Goal: Use online tool/utility: Use online tool/utility

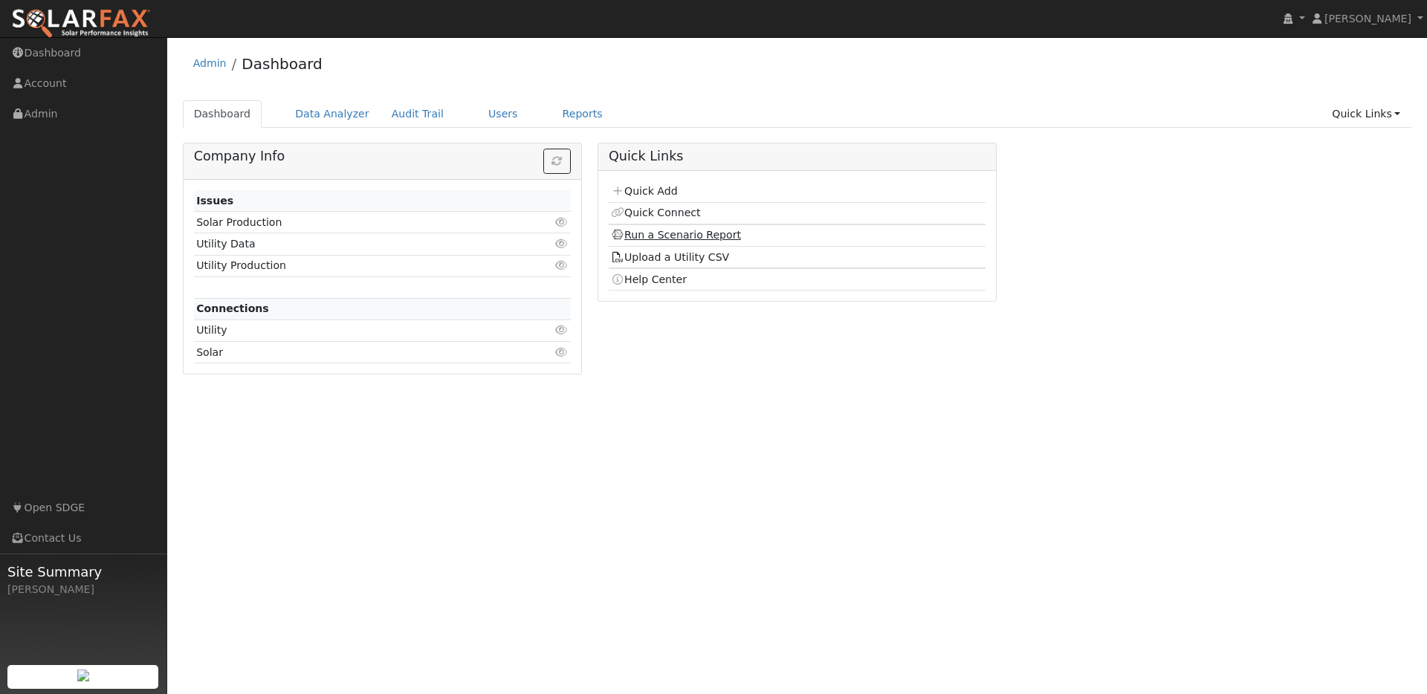
click at [670, 235] on link "Run a Scenario Report" at bounding box center [676, 235] width 130 height 12
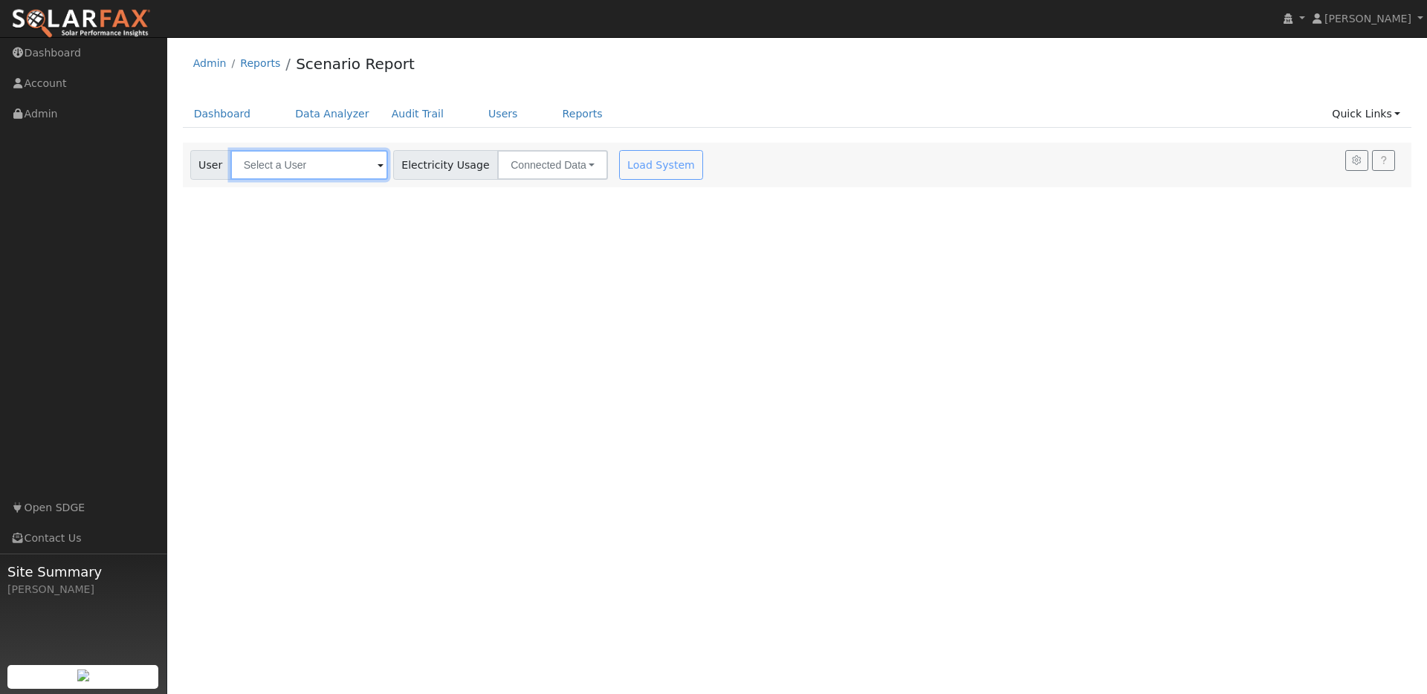
click at [302, 170] on input "text" at bounding box center [309, 165] width 158 height 30
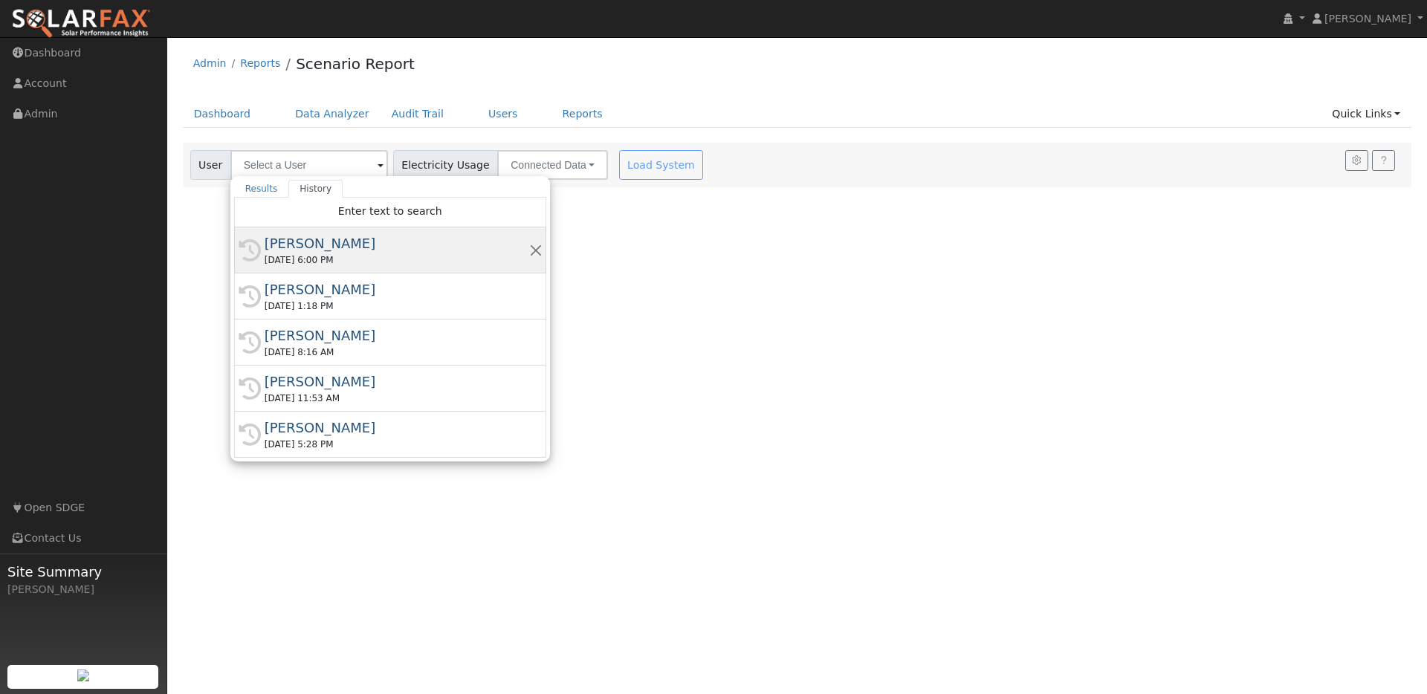
click at [298, 247] on div "Felix Yam" at bounding box center [397, 243] width 265 height 20
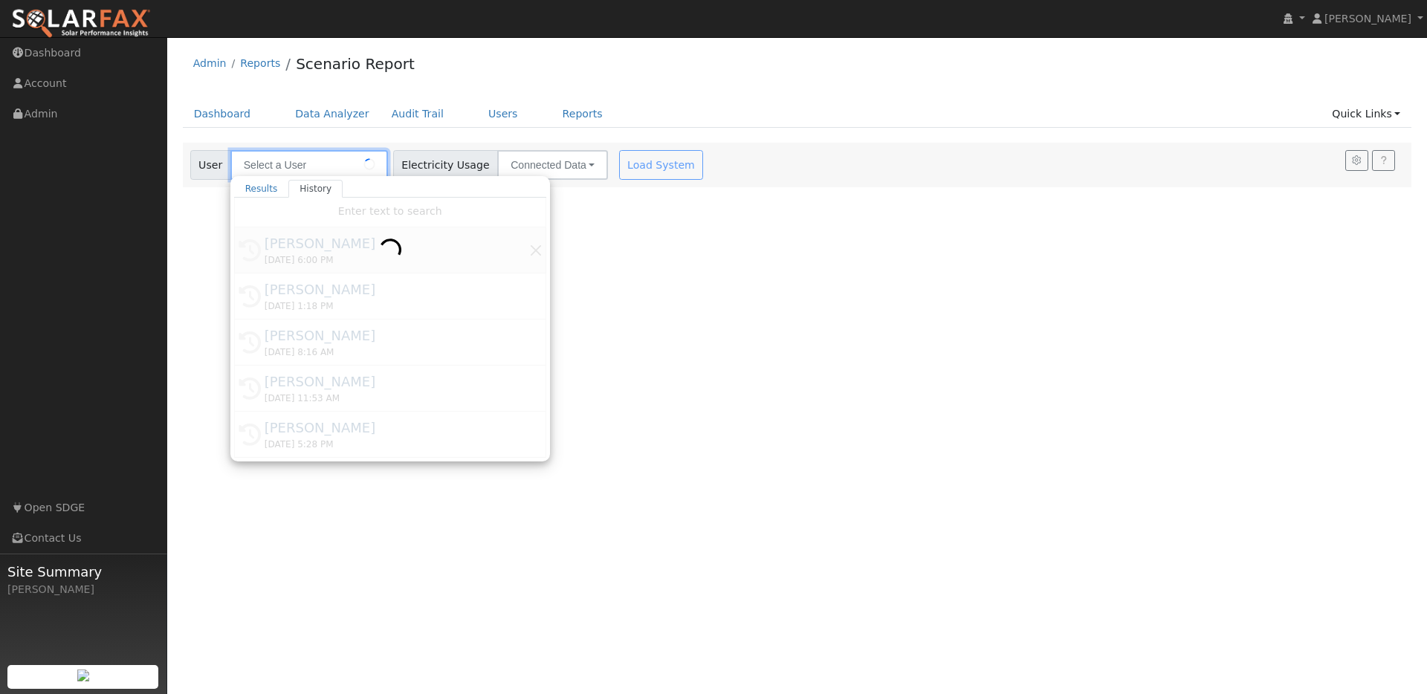
type input "Felix Yam"
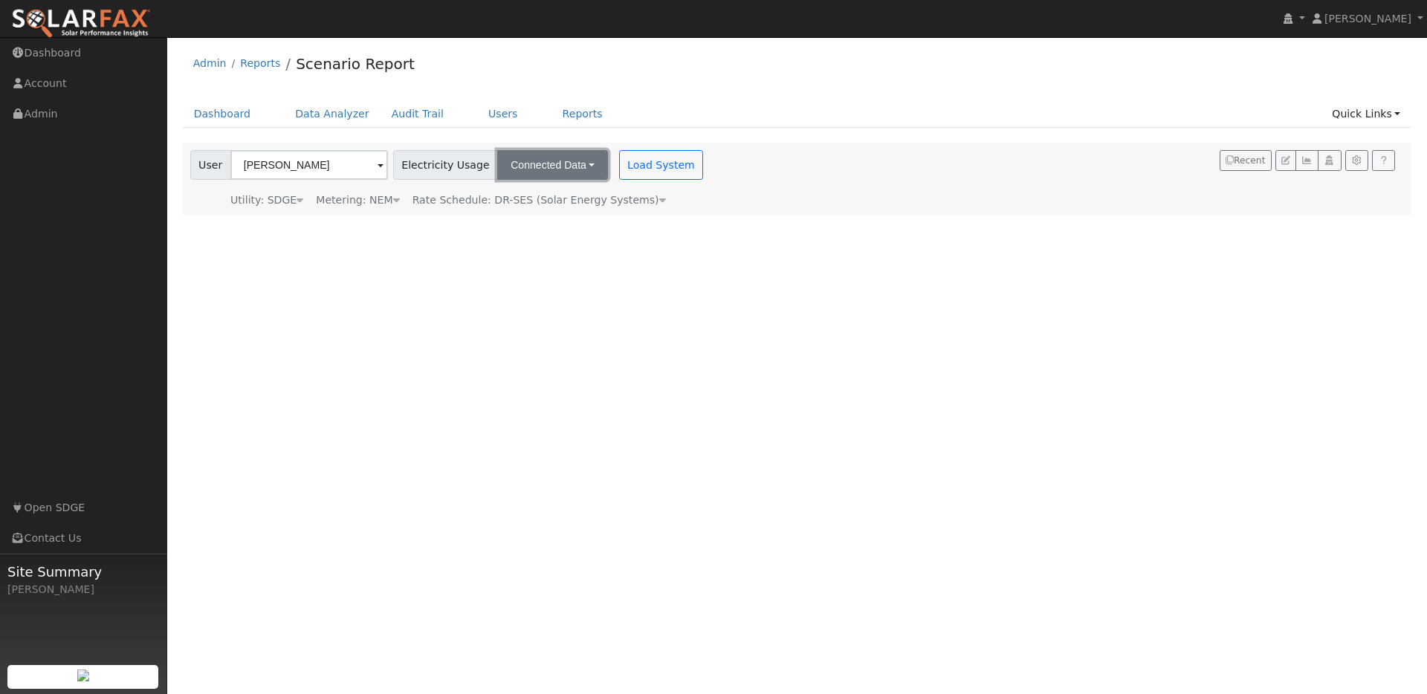
click at [540, 167] on button "Connected Data" at bounding box center [552, 165] width 111 height 30
click at [522, 236] on link "CSV Data" at bounding box center [555, 240] width 106 height 21
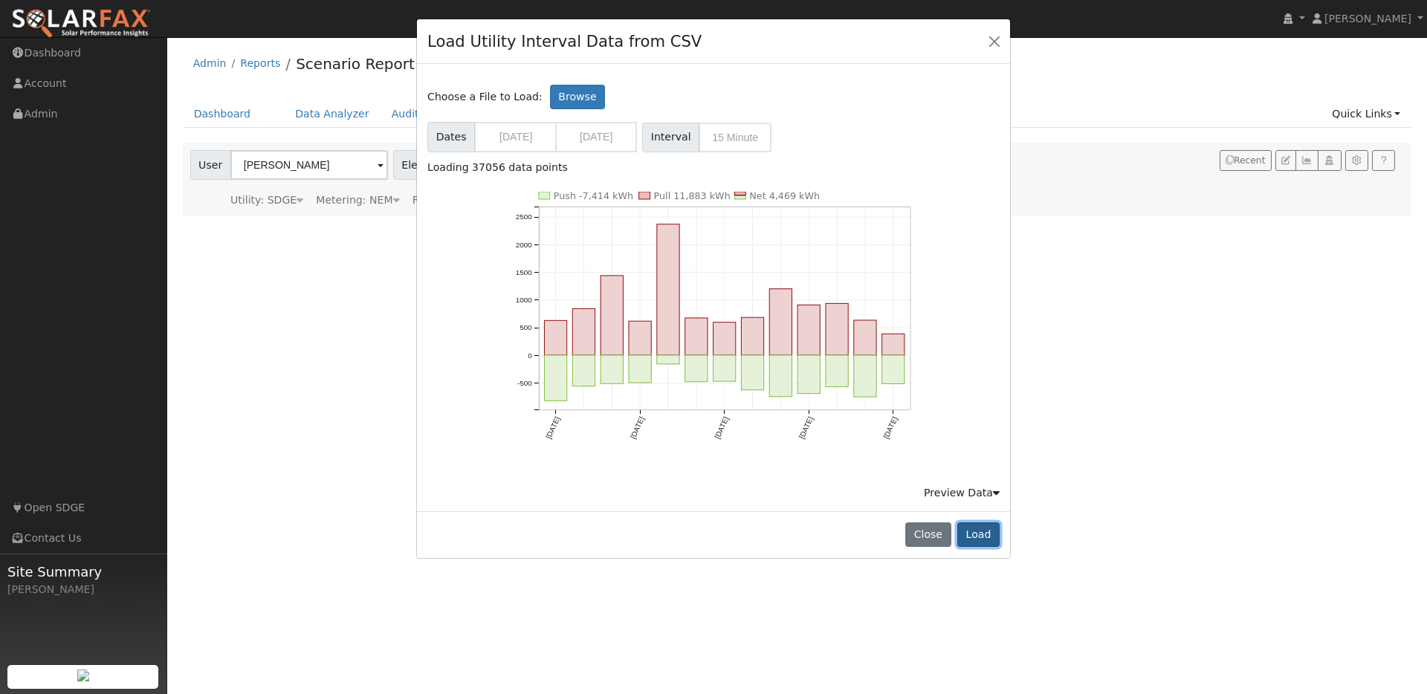
click at [986, 537] on button "Load" at bounding box center [978, 534] width 42 height 25
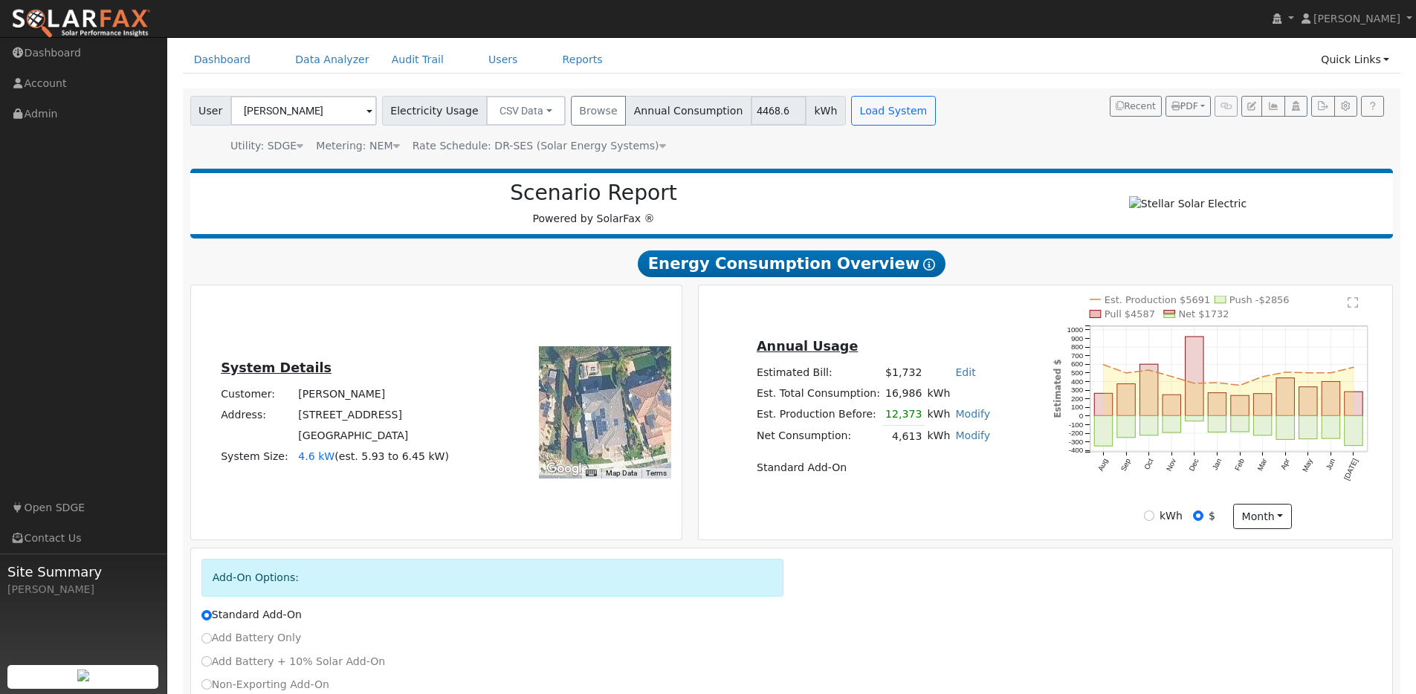
scroll to position [163, 0]
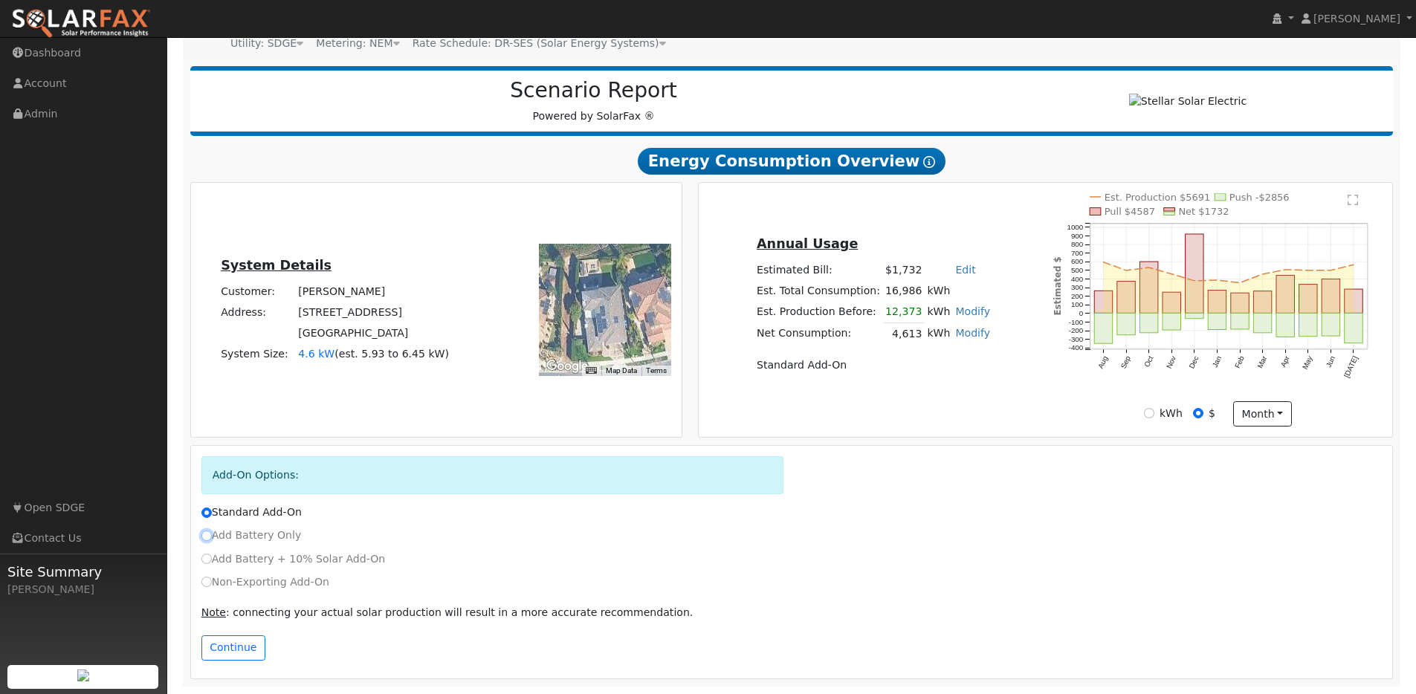
click at [210, 535] on input "Add Battery Only" at bounding box center [206, 536] width 10 height 10
radio input "true"
radio input "false"
click at [222, 650] on button "Continue" at bounding box center [233, 647] width 64 height 25
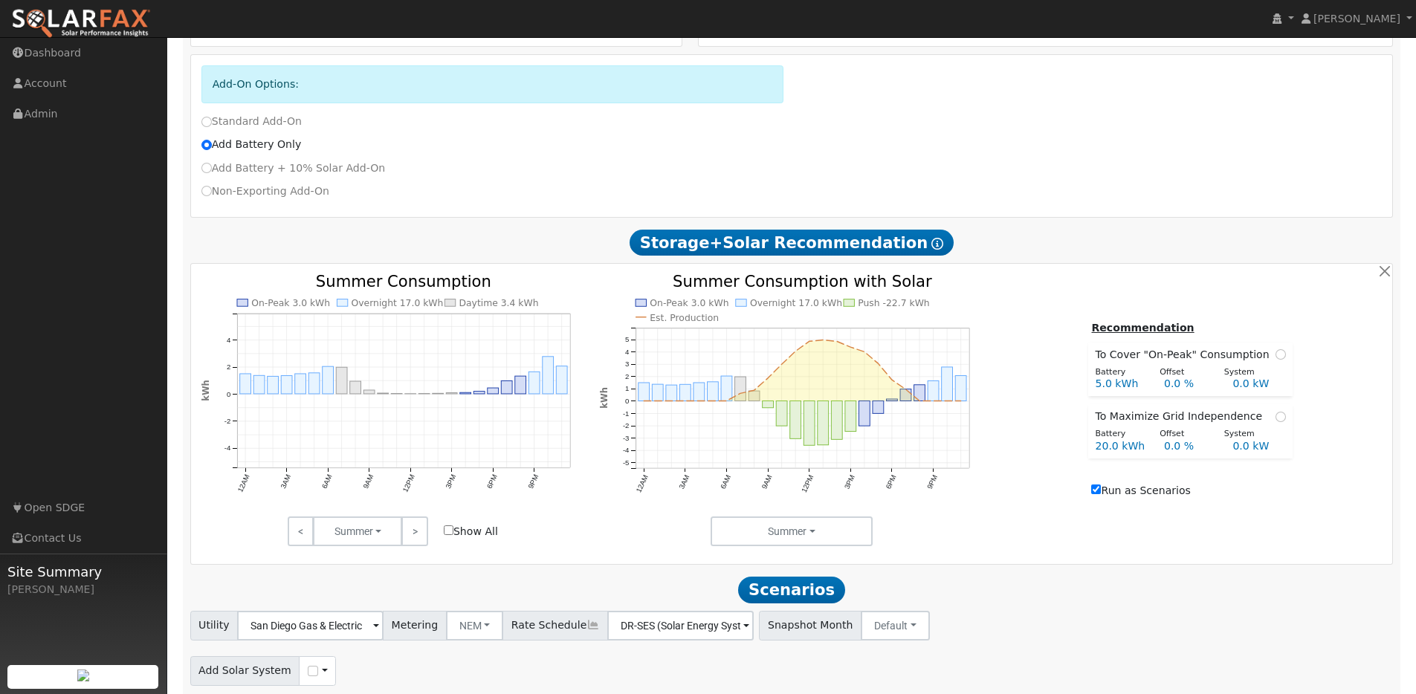
scroll to position [606, 0]
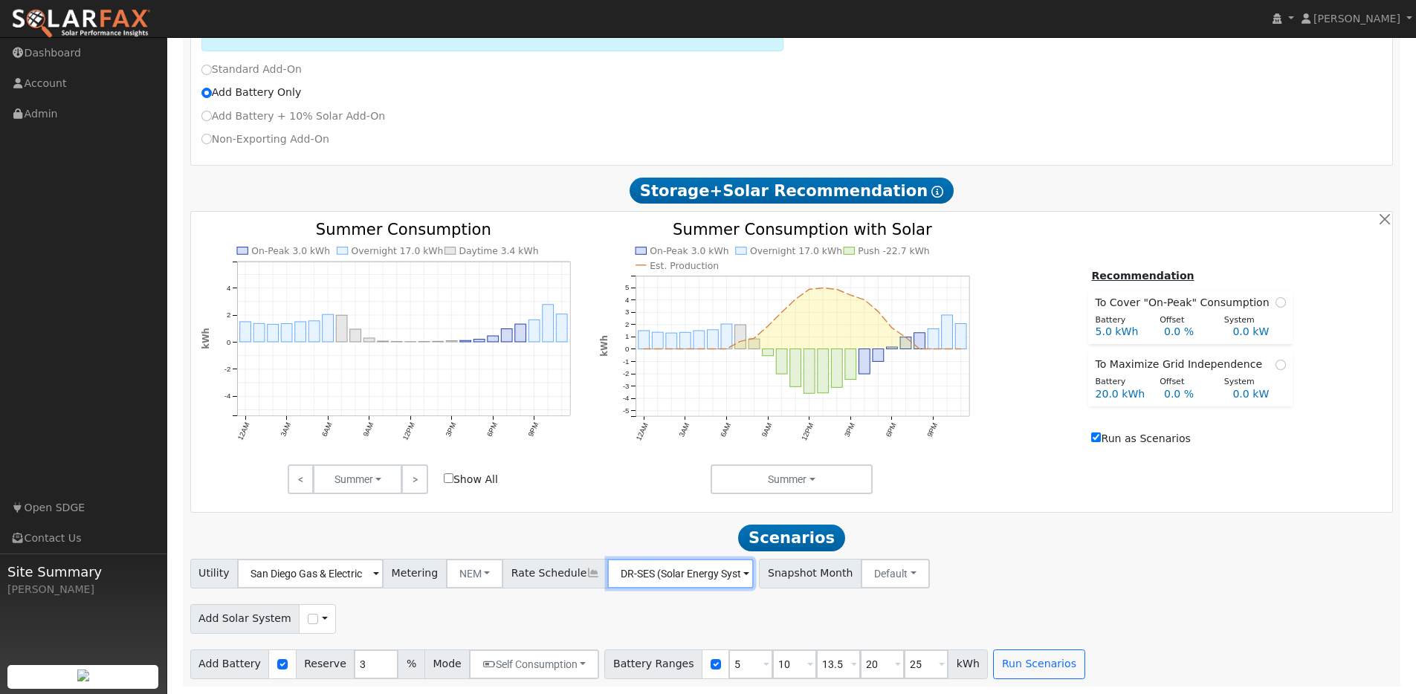
click at [383, 573] on input "DR-SES (Solar Energy Systems)" at bounding box center [310, 574] width 146 height 30
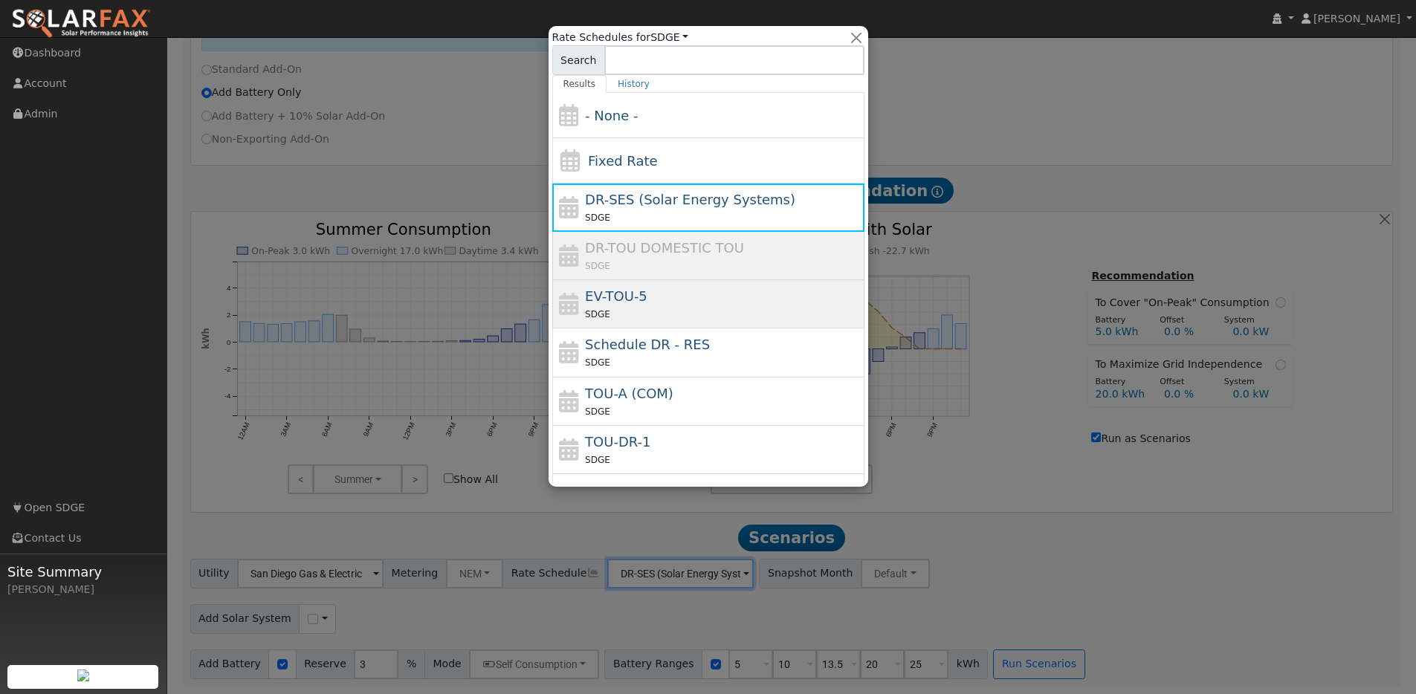
click at [647, 291] on div "EV-TOU-5 SDGE" at bounding box center [723, 304] width 276 height 36
type input "EV-TOU-5"
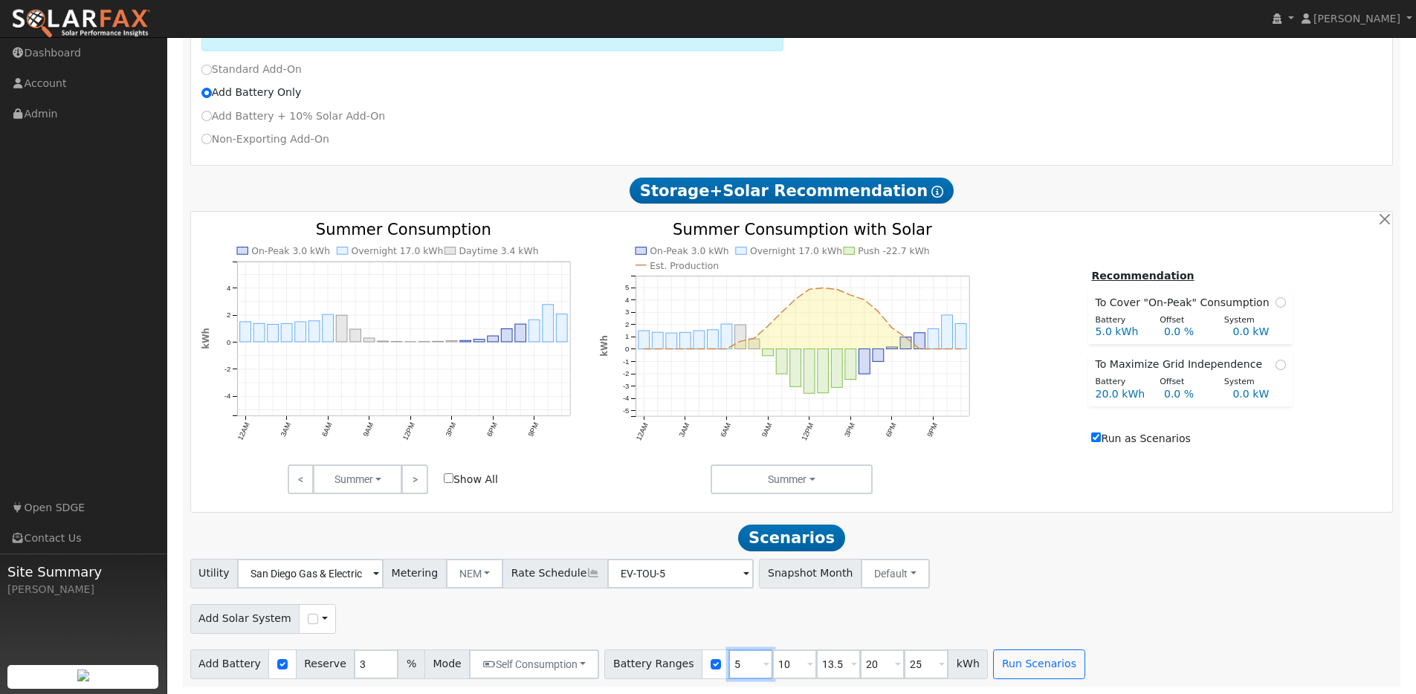
click at [734, 663] on input "5" at bounding box center [750, 665] width 45 height 30
type input "10"
type input "13.5"
type input "20"
type input "25"
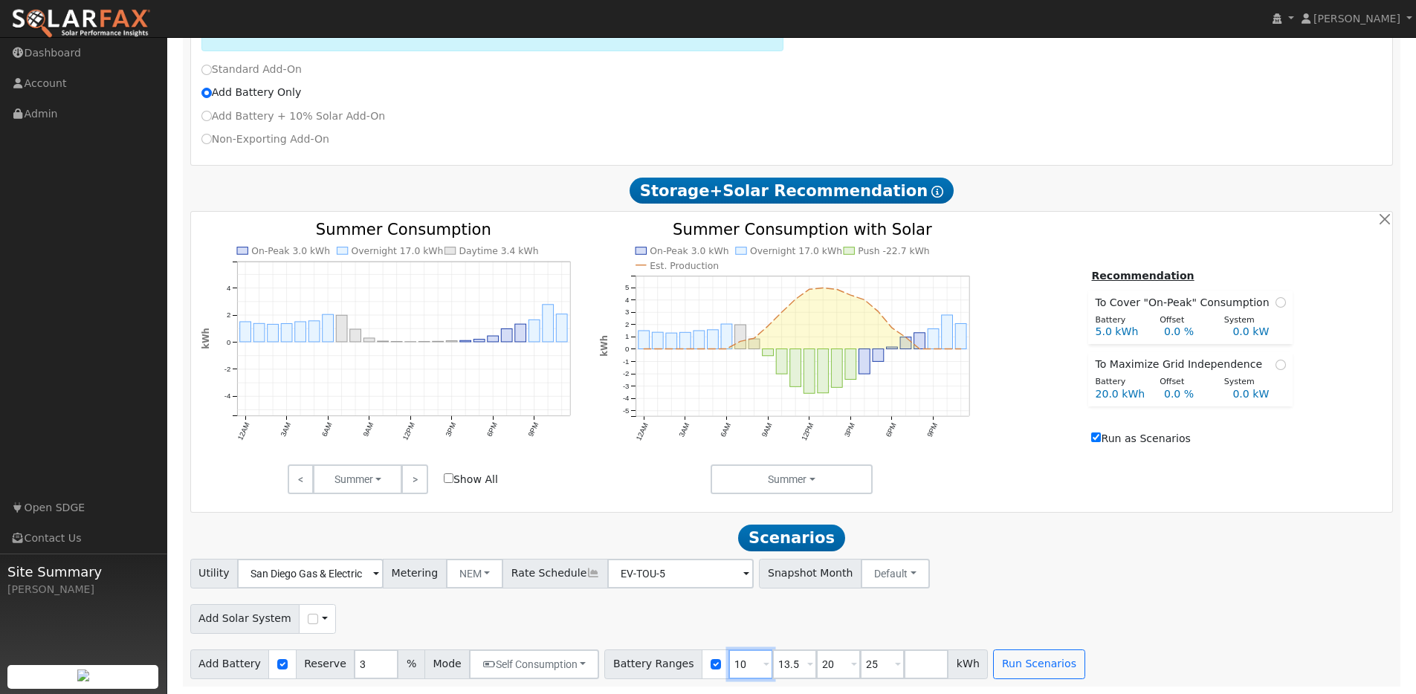
type input "10"
click at [878, 661] on input "25" at bounding box center [882, 665] width 45 height 30
type input "27"
click at [1032, 655] on button "Run Scenarios" at bounding box center [1038, 665] width 91 height 30
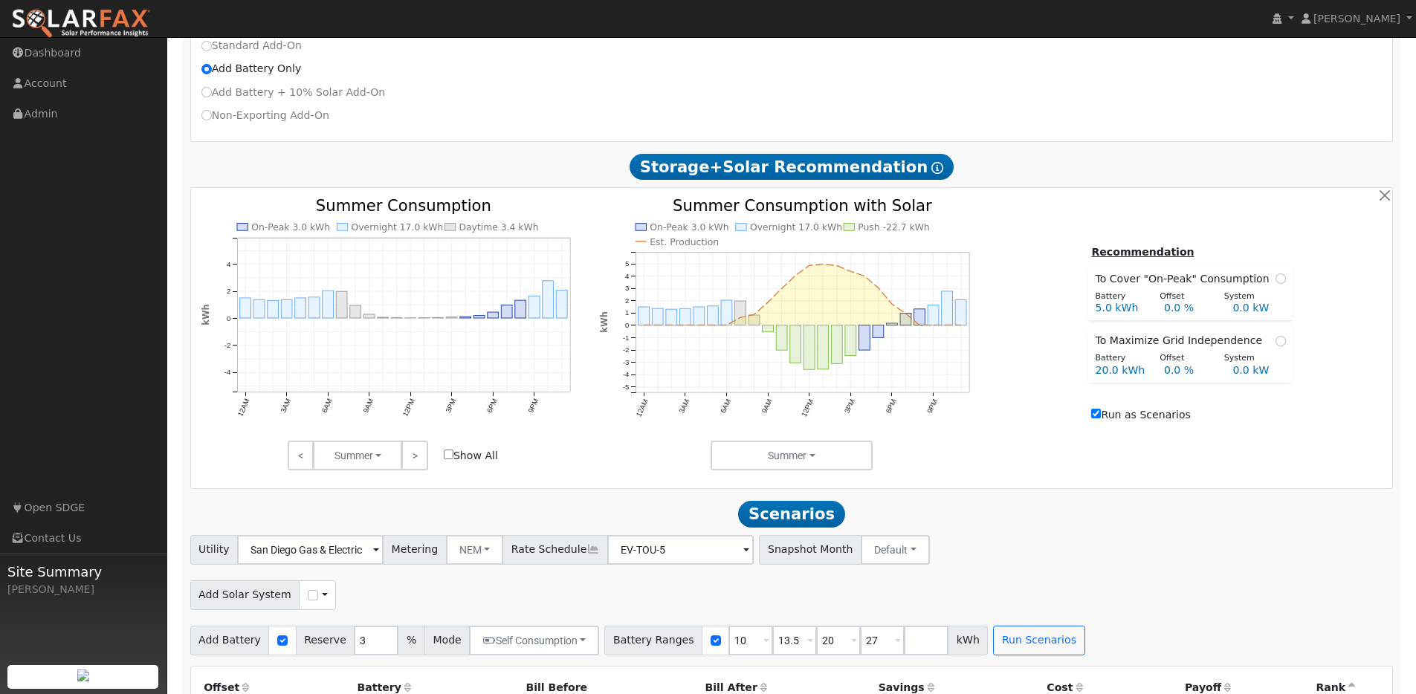
scroll to position [312, 0]
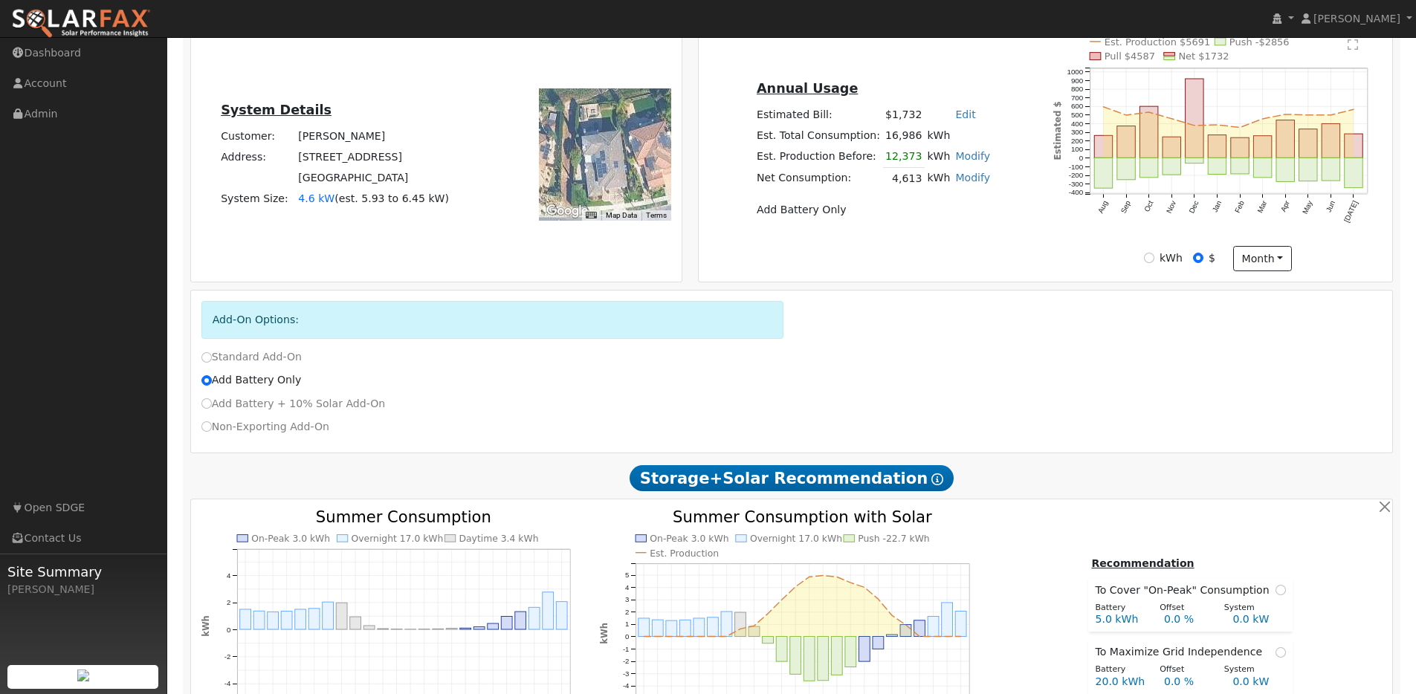
click at [238, 412] on label "Add Battery + 10% Solar Add-On" at bounding box center [293, 404] width 184 height 16
click at [212, 409] on input "Add Battery + 10% Solar Add-On" at bounding box center [206, 403] width 10 height 10
radio input "true"
radio input "false"
type input "DR-SES (Solar Energy Systems)"
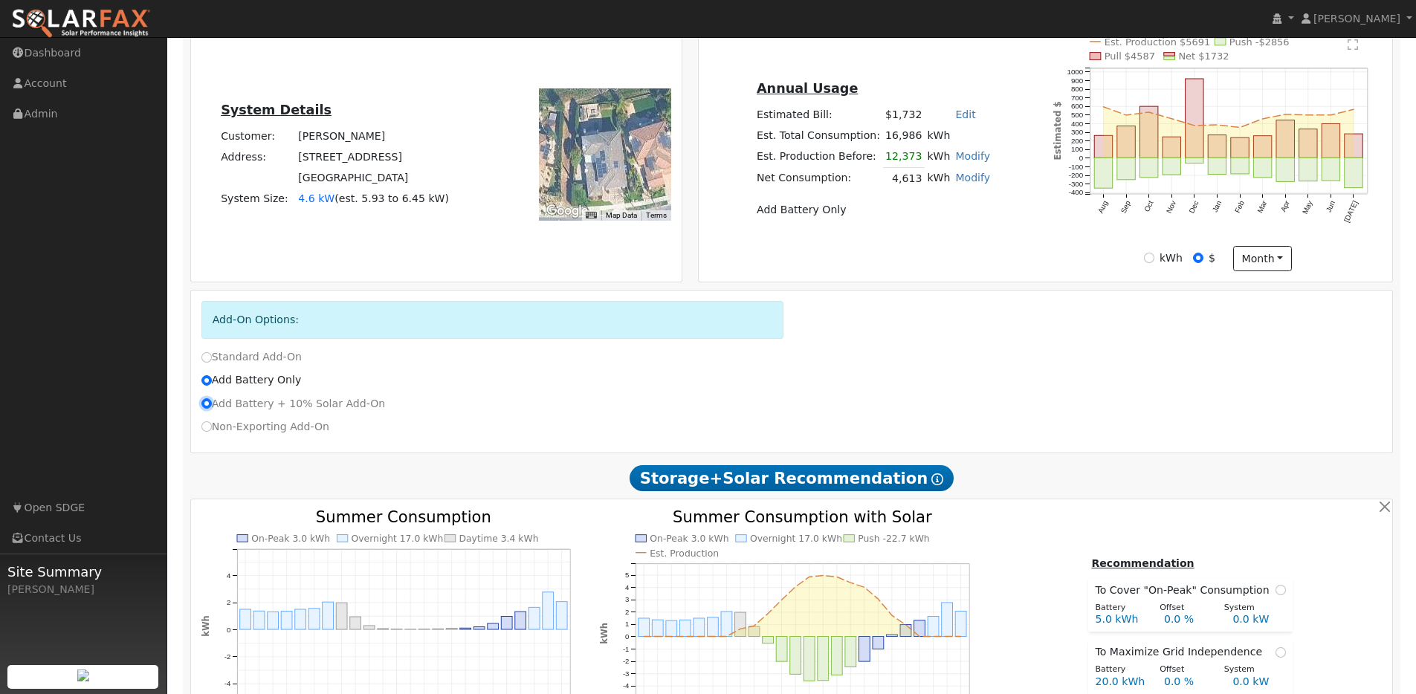
checkbox input "true"
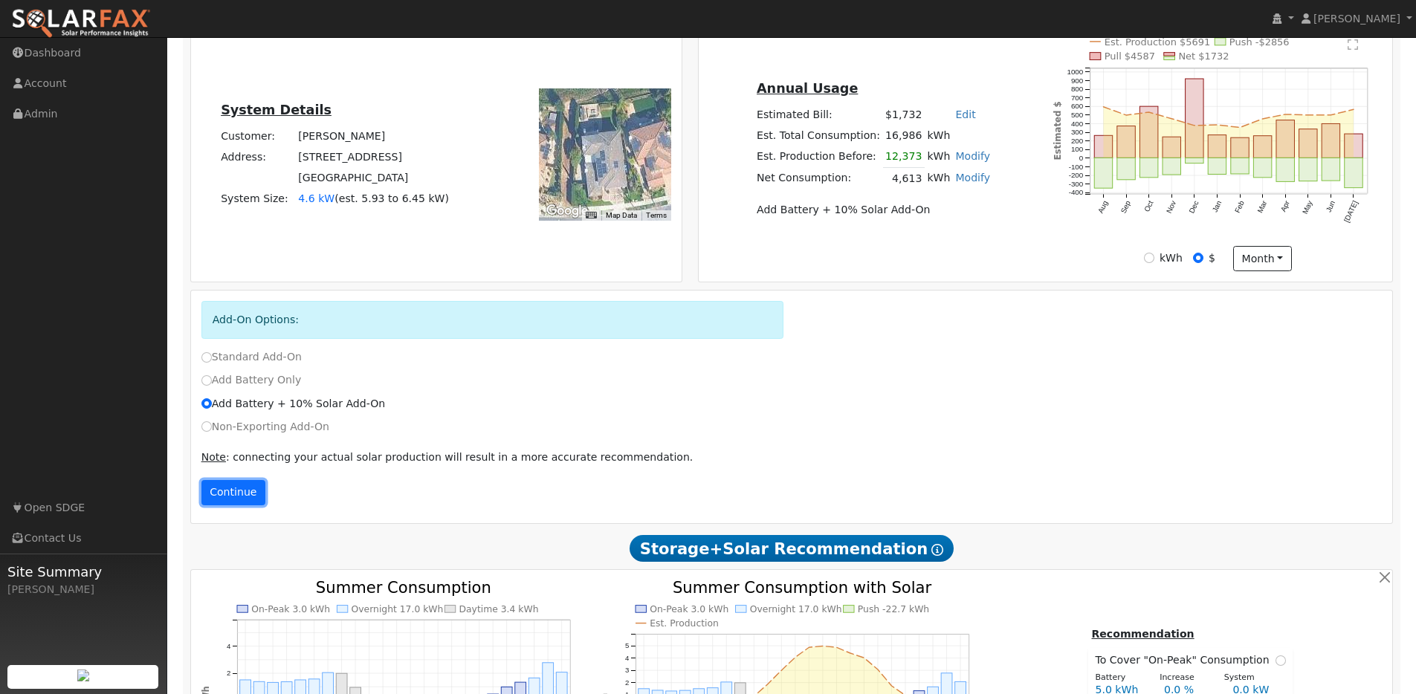
click at [230, 492] on button "Continue" at bounding box center [233, 492] width 64 height 25
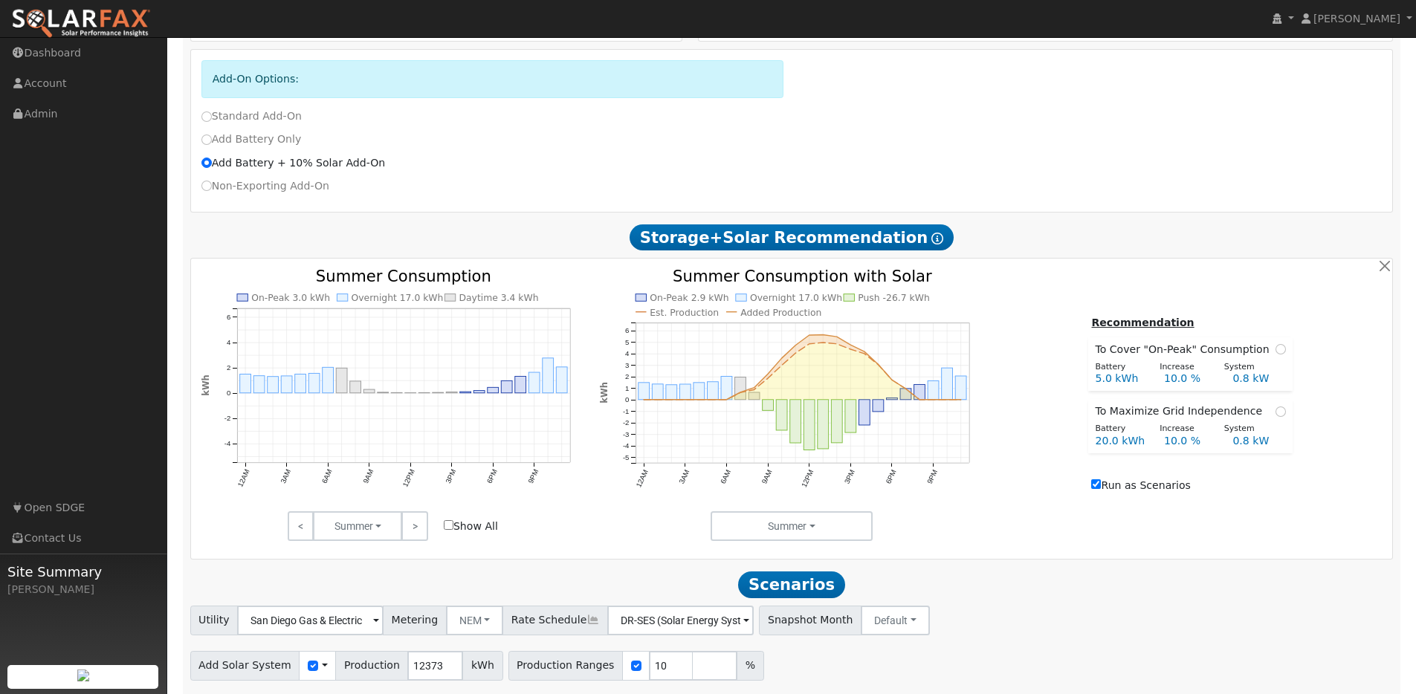
scroll to position [606, 0]
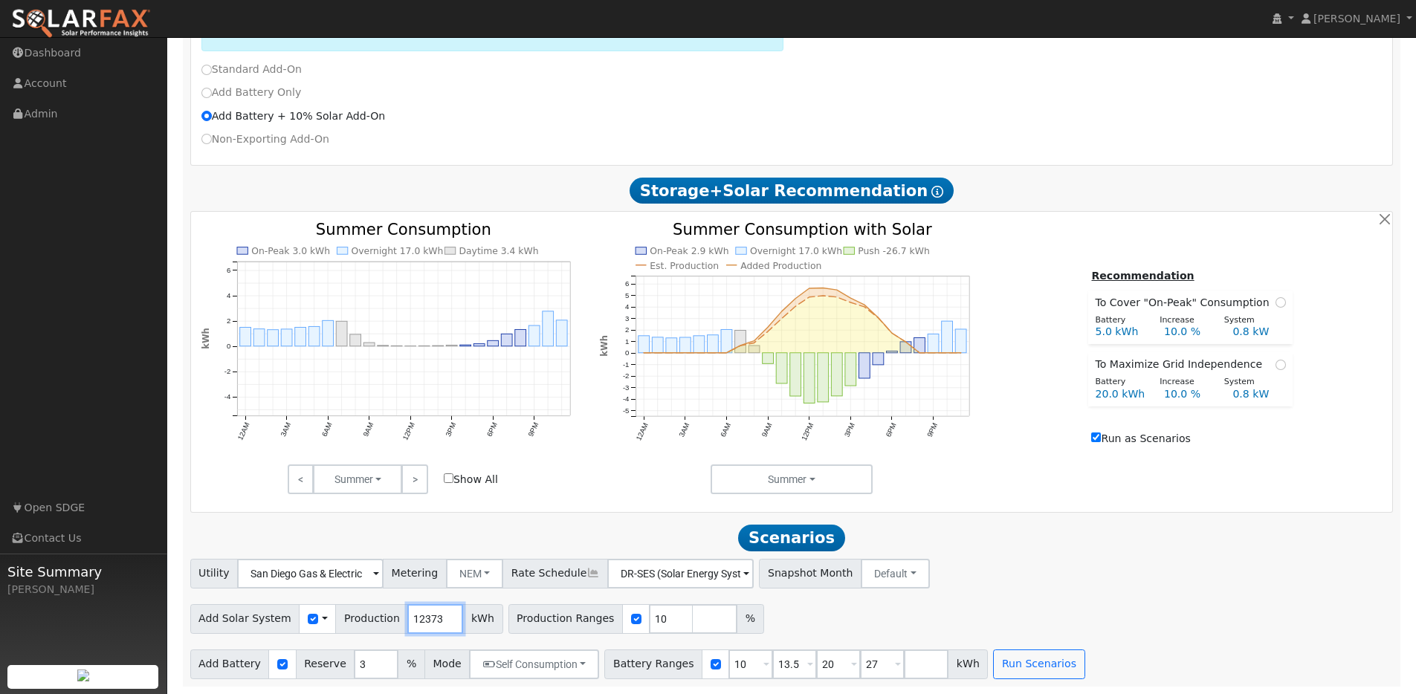
click at [421, 624] on input "12373" at bounding box center [435, 619] width 56 height 30
type input "1200"
click at [631, 619] on input "checkbox" at bounding box center [636, 619] width 10 height 10
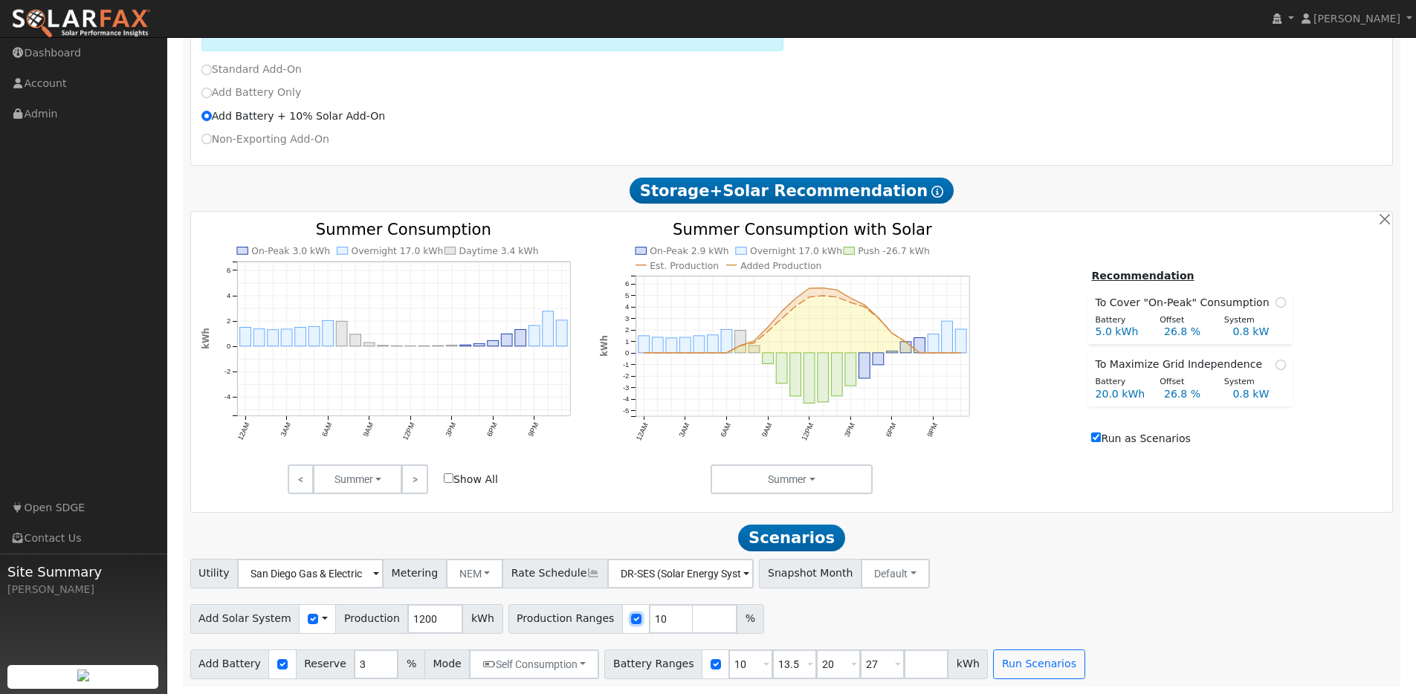
checkbox input "false"
click at [1041, 671] on button "Run Scenarios" at bounding box center [1038, 665] width 91 height 30
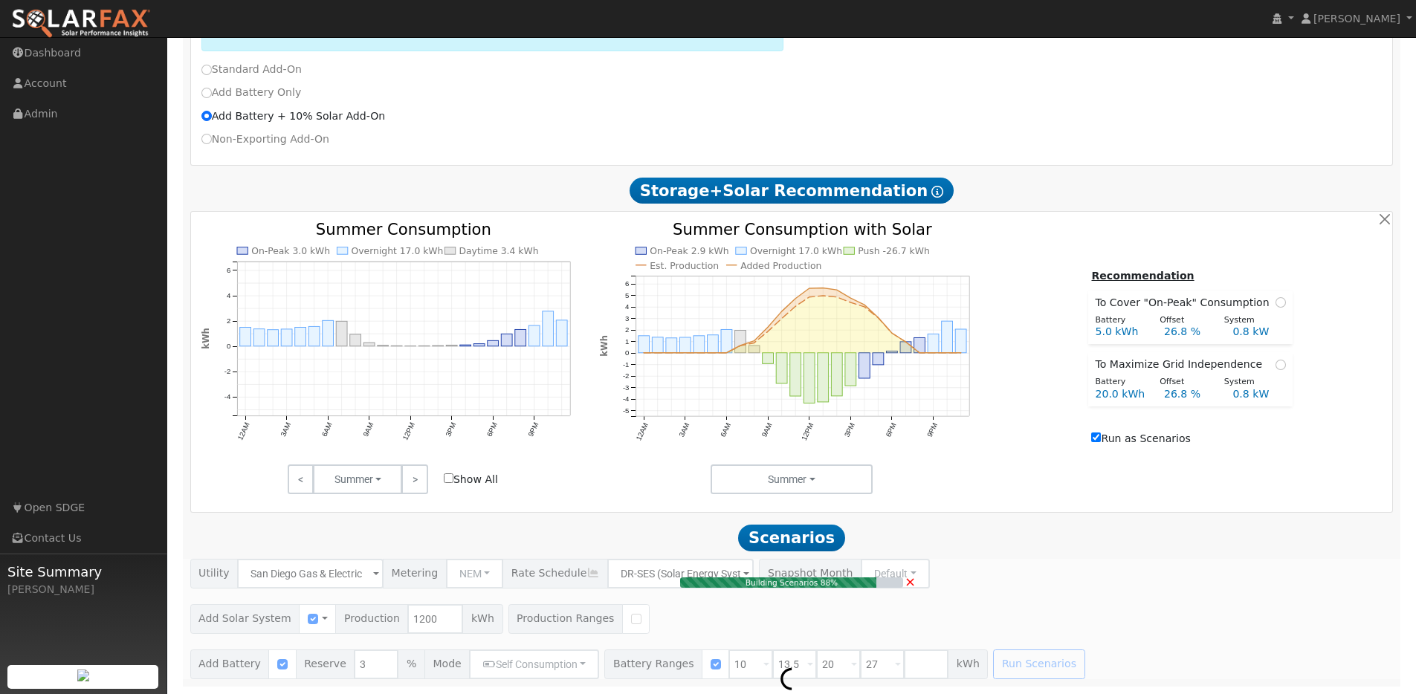
type input "0.8"
type input "$6,500"
type input "$2,569"
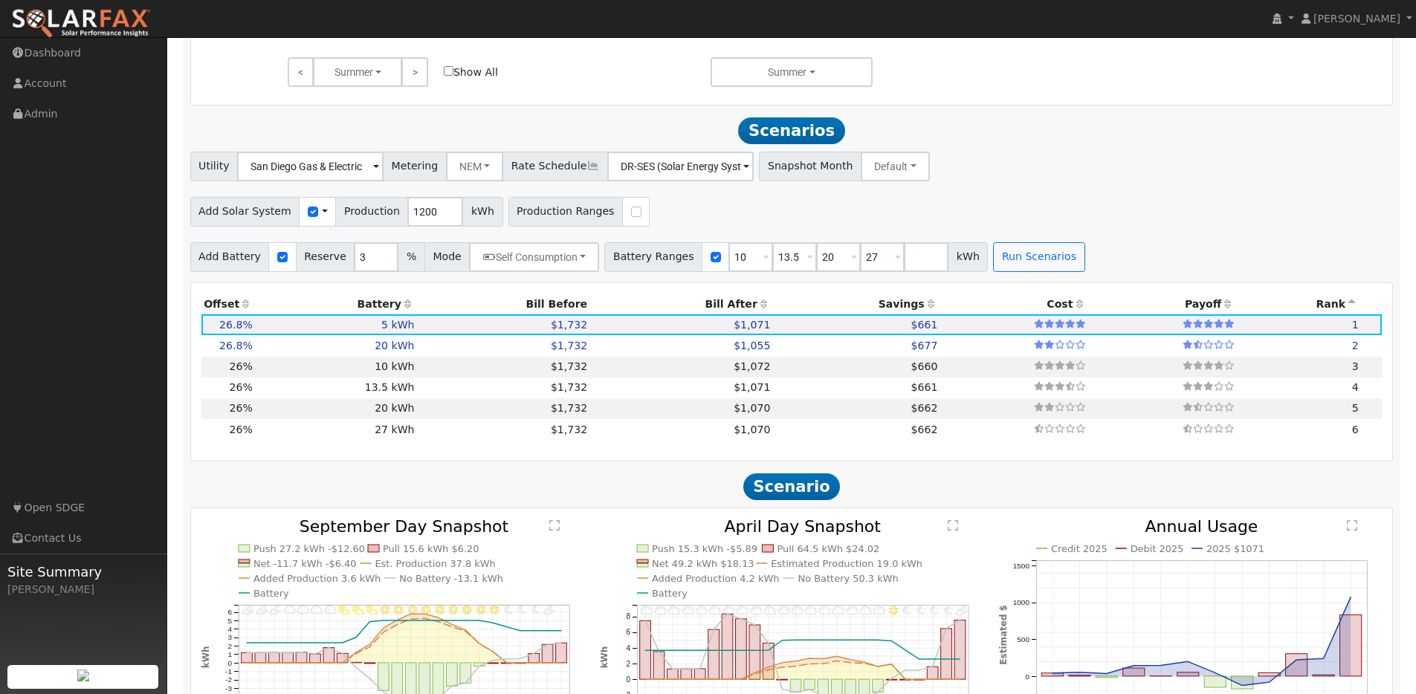
scroll to position [1077, 0]
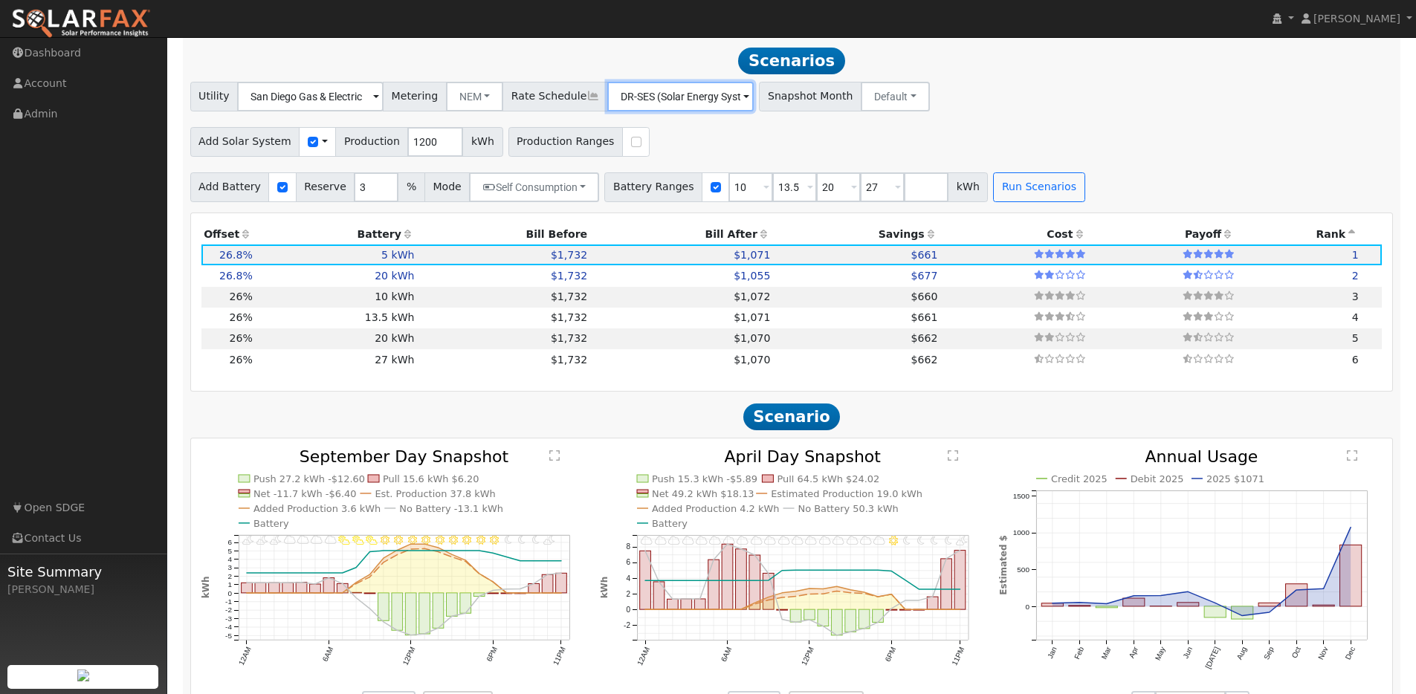
click at [383, 103] on input "DR-SES (Solar Energy Systems)" at bounding box center [310, 97] width 146 height 30
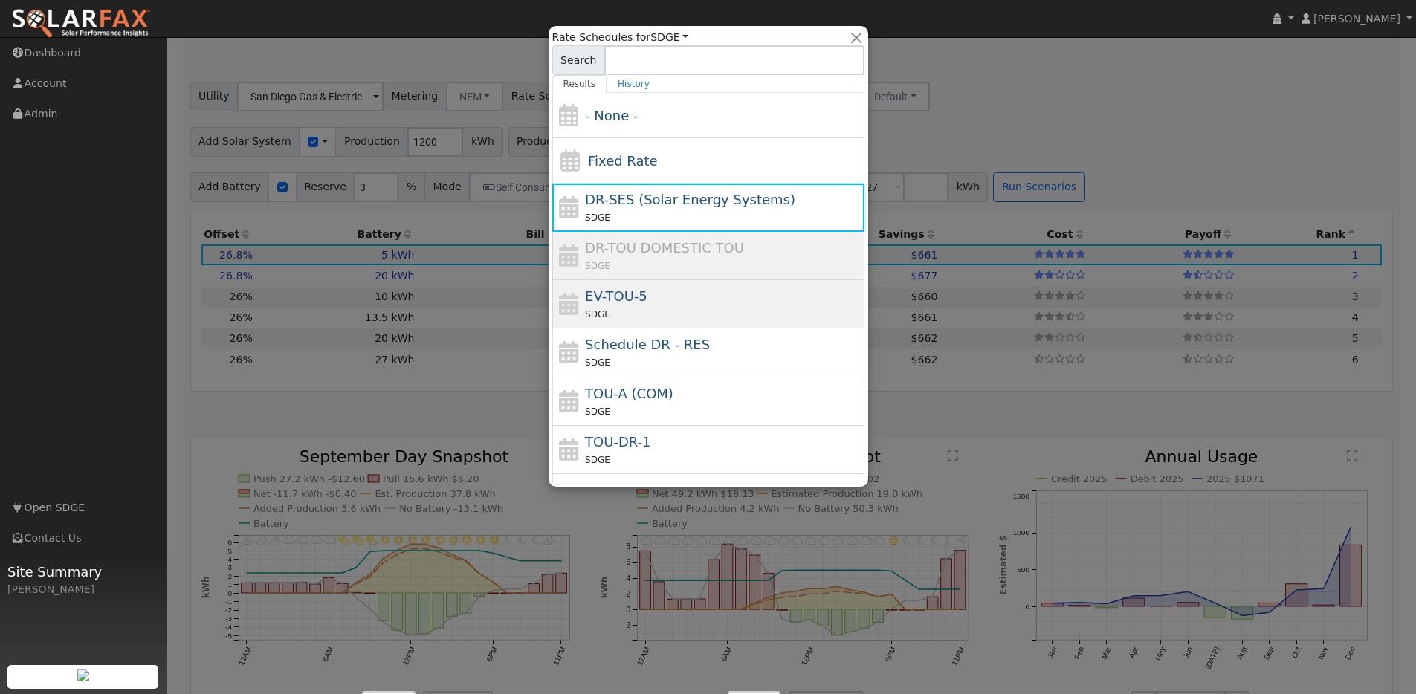
click at [657, 304] on div "EV-TOU-5 SDGE" at bounding box center [723, 304] width 276 height 36
type input "EV-TOU-5"
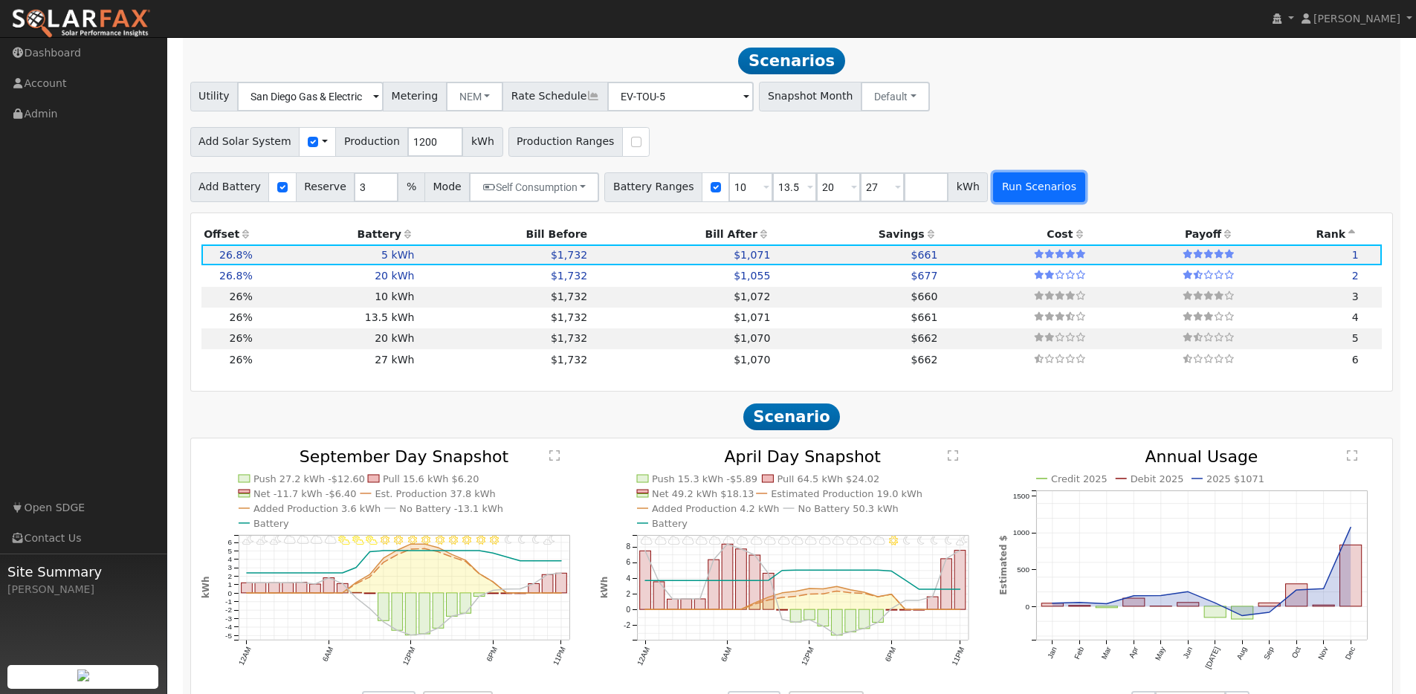
click at [1015, 202] on button "Run Scenarios" at bounding box center [1038, 187] width 91 height 30
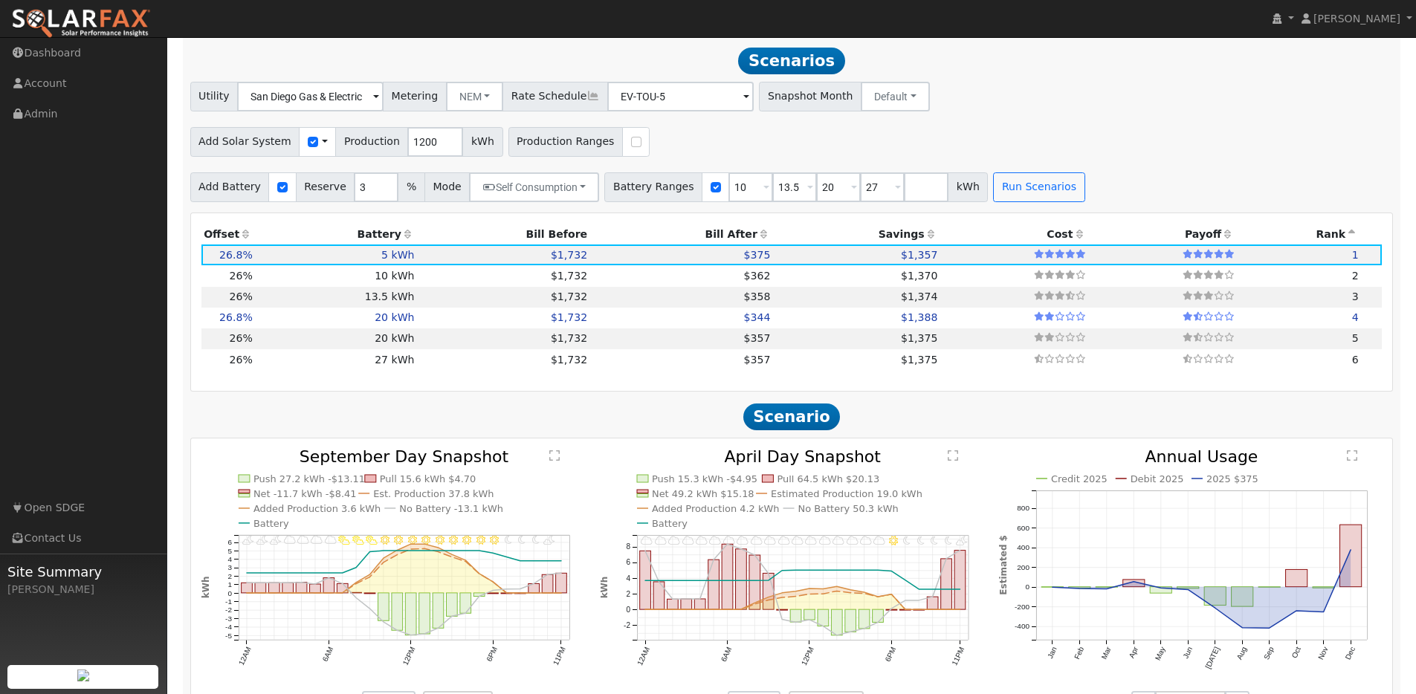
scroll to position [1085, 0]
